Goal: Navigation & Orientation: Find specific page/section

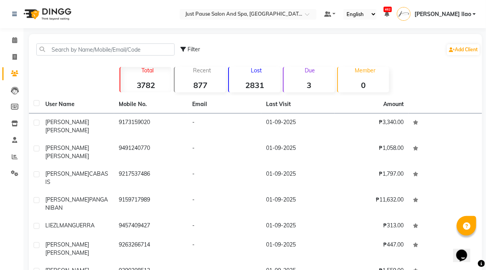
click at [209, 81] on strong "877" at bounding box center [200, 85] width 51 height 10
click at [258, 81] on strong "2831" at bounding box center [254, 85] width 51 height 10
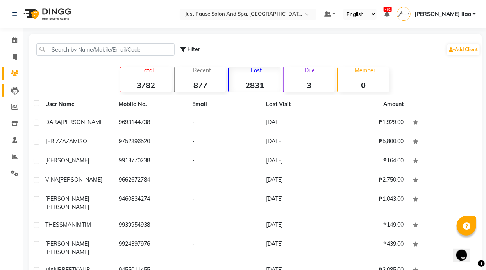
click at [15, 90] on icon at bounding box center [15, 91] width 8 height 8
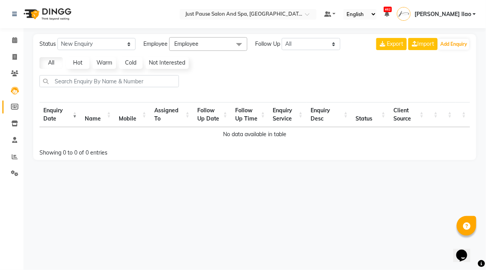
click at [13, 107] on icon at bounding box center [14, 107] width 7 height 6
select select
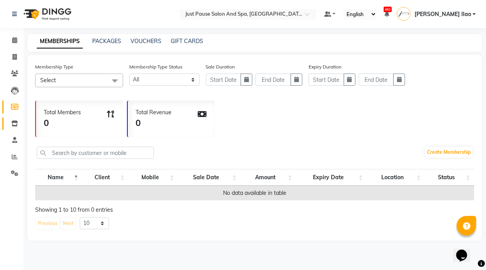
click at [12, 123] on icon at bounding box center [14, 123] width 7 height 6
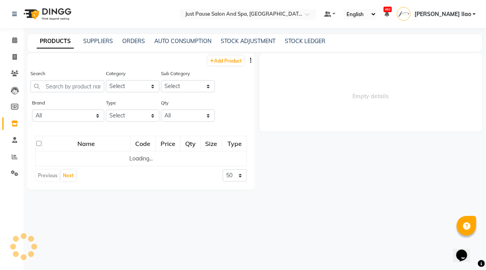
select select
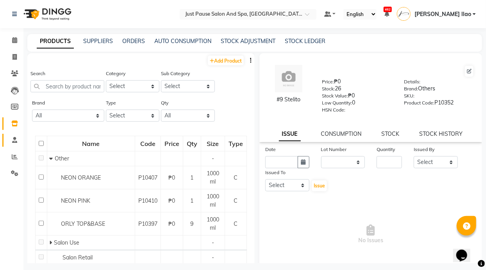
click at [14, 138] on icon at bounding box center [14, 140] width 5 height 6
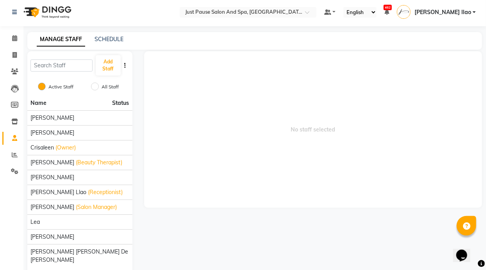
scroll to position [7, 0]
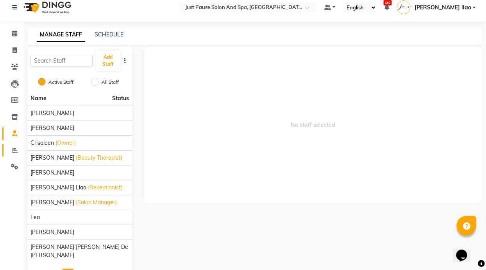
click at [15, 149] on icon at bounding box center [15, 150] width 6 height 6
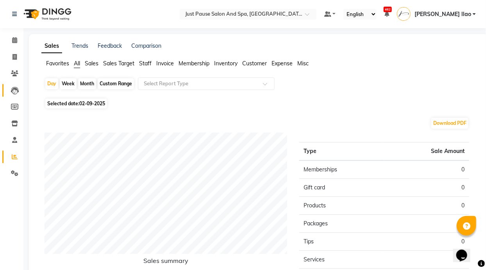
click at [11, 90] on icon at bounding box center [15, 91] width 8 height 8
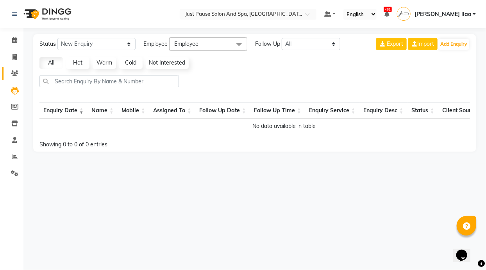
click at [15, 69] on span at bounding box center [15, 73] width 14 height 9
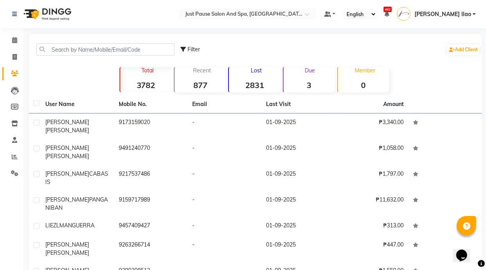
scroll to position [39, 0]
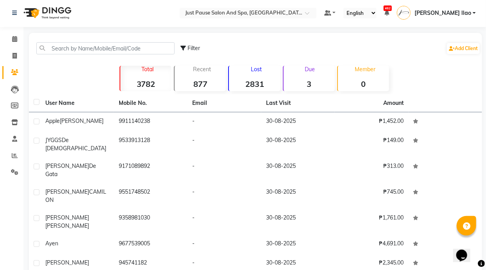
scroll to position [0, 0]
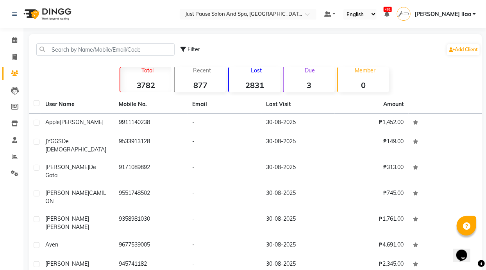
click at [474, 14] on link "[PERSON_NAME] llao" at bounding box center [436, 14] width 79 height 13
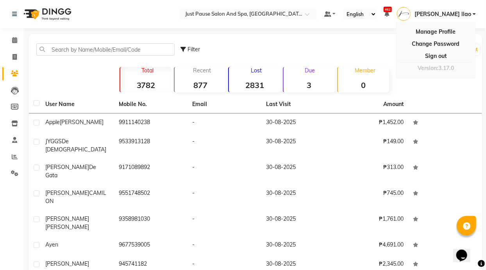
click at [474, 14] on link "[PERSON_NAME] llao" at bounding box center [436, 14] width 79 height 13
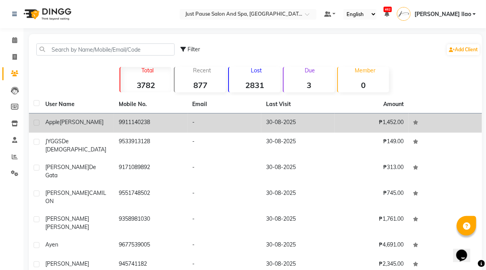
click at [86, 125] on div "Apple [PERSON_NAME]" at bounding box center [77, 122] width 64 height 8
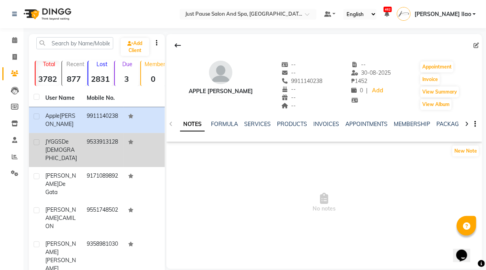
click at [77, 146] on div "JYGGS De [DEMOGRAPHIC_DATA]" at bounding box center [61, 150] width 32 height 25
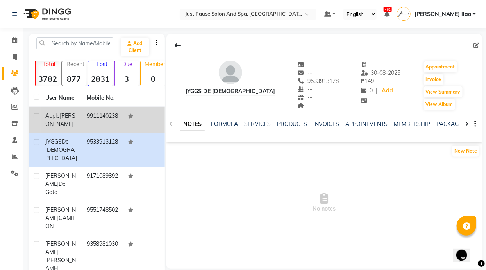
click at [66, 113] on div "Apple [PERSON_NAME]" at bounding box center [61, 120] width 32 height 16
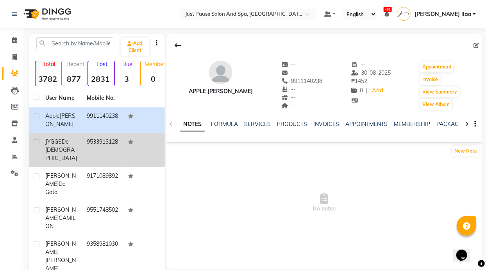
click at [64, 141] on span "De [DEMOGRAPHIC_DATA]" at bounding box center [61, 149] width 32 height 23
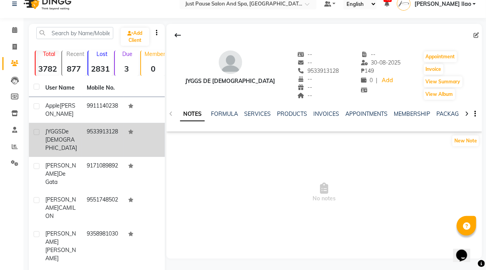
scroll to position [16, 0]
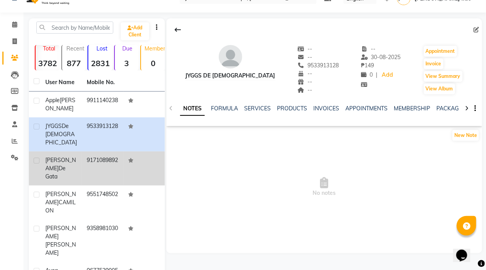
click at [63, 162] on div "[PERSON_NAME]" at bounding box center [61, 168] width 32 height 25
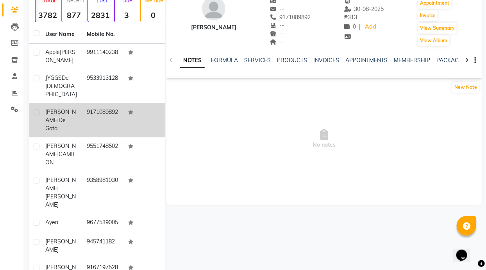
scroll to position [64, 0]
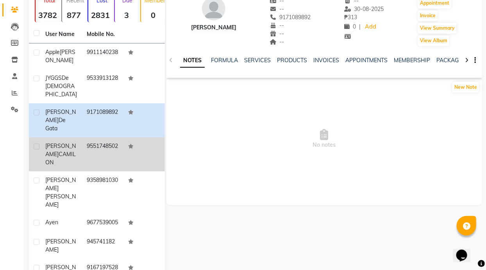
click at [64, 142] on span "[PERSON_NAME]" at bounding box center [60, 149] width 30 height 15
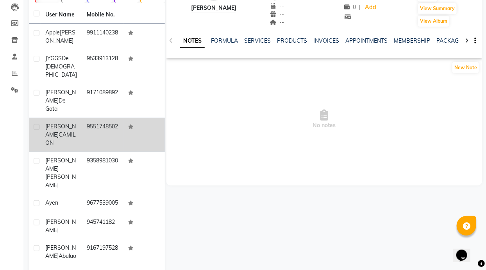
scroll to position [87, 0]
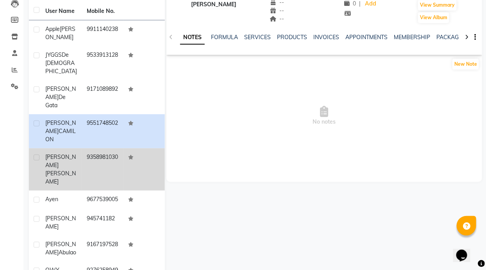
click at [67, 153] on div "[PERSON_NAME]" at bounding box center [61, 169] width 32 height 33
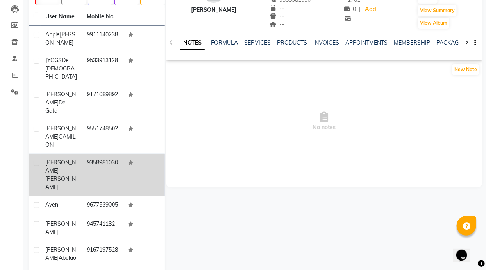
scroll to position [93, 0]
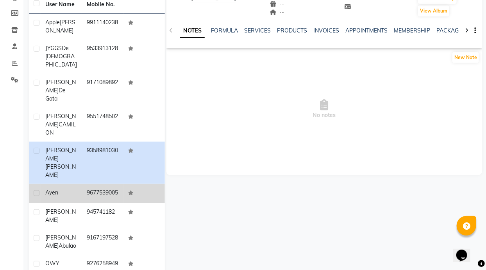
click at [67, 184] on td "ayen" at bounding box center [61, 193] width 41 height 19
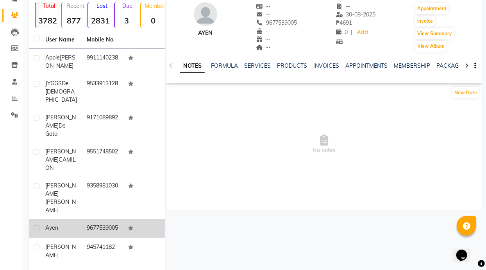
scroll to position [93, 0]
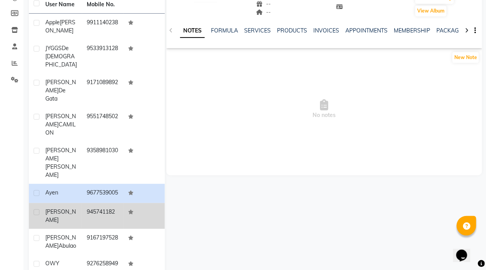
click at [66, 203] on td "[PERSON_NAME]" at bounding box center [61, 216] width 41 height 26
